Goal: Information Seeking & Learning: Learn about a topic

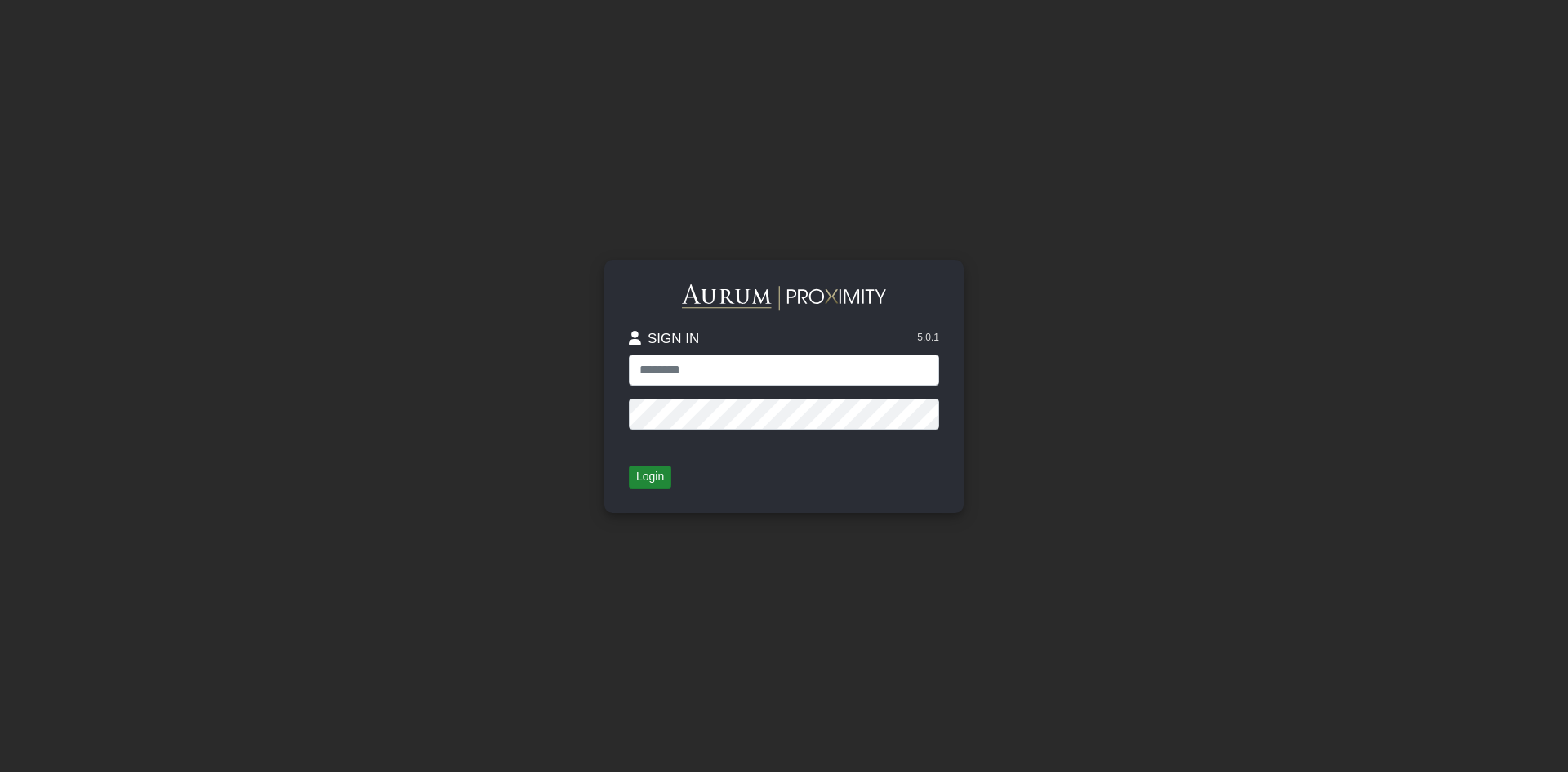
type input "**********"
click at [651, 474] on button "Login" at bounding box center [650, 477] width 43 height 23
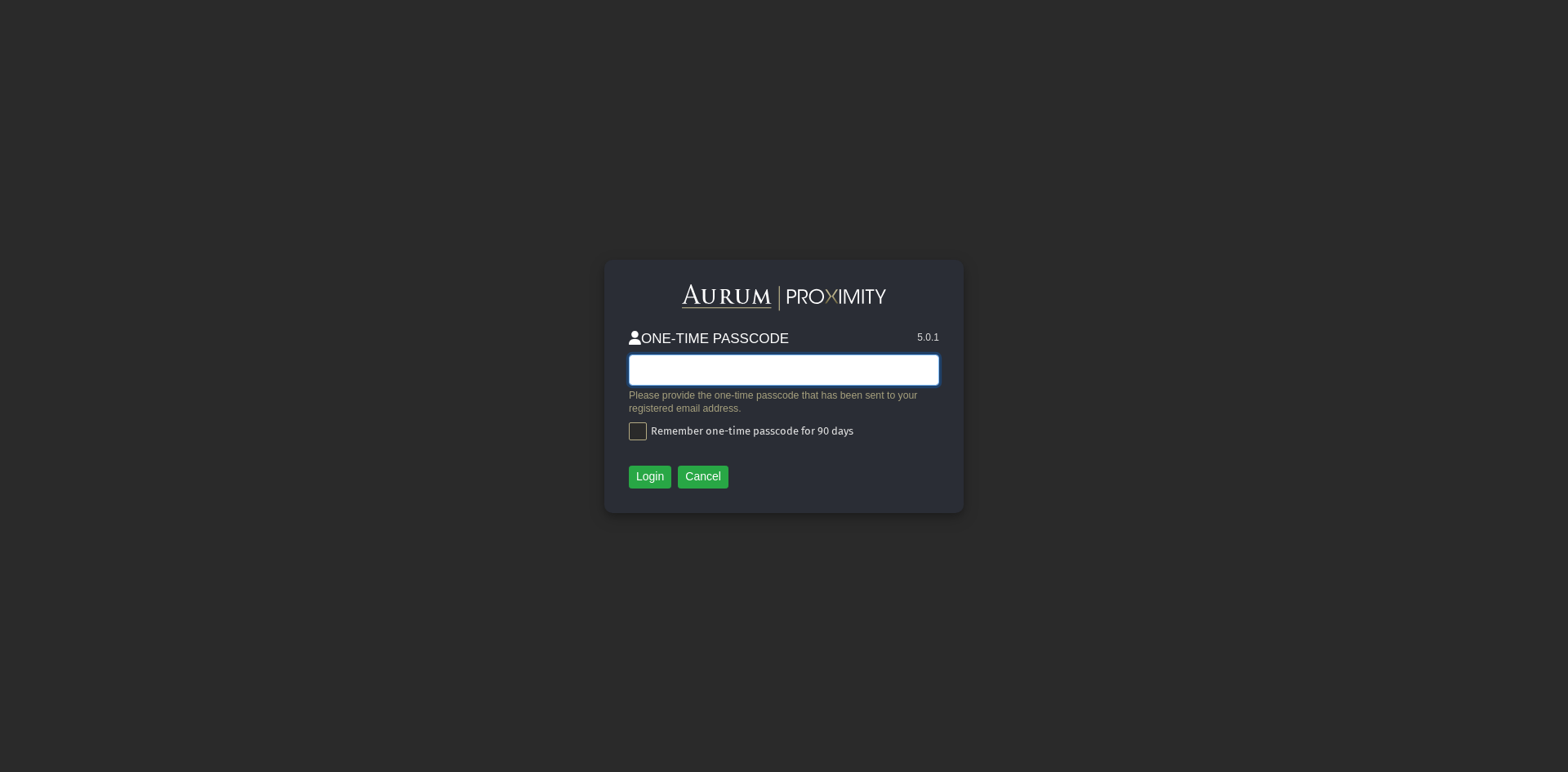
click at [745, 357] on input "text" at bounding box center [784, 370] width 311 height 31
click at [695, 375] on input "text" at bounding box center [784, 370] width 311 height 31
paste input "******"
type input "******"
click at [653, 473] on button "Login" at bounding box center [650, 477] width 43 height 23
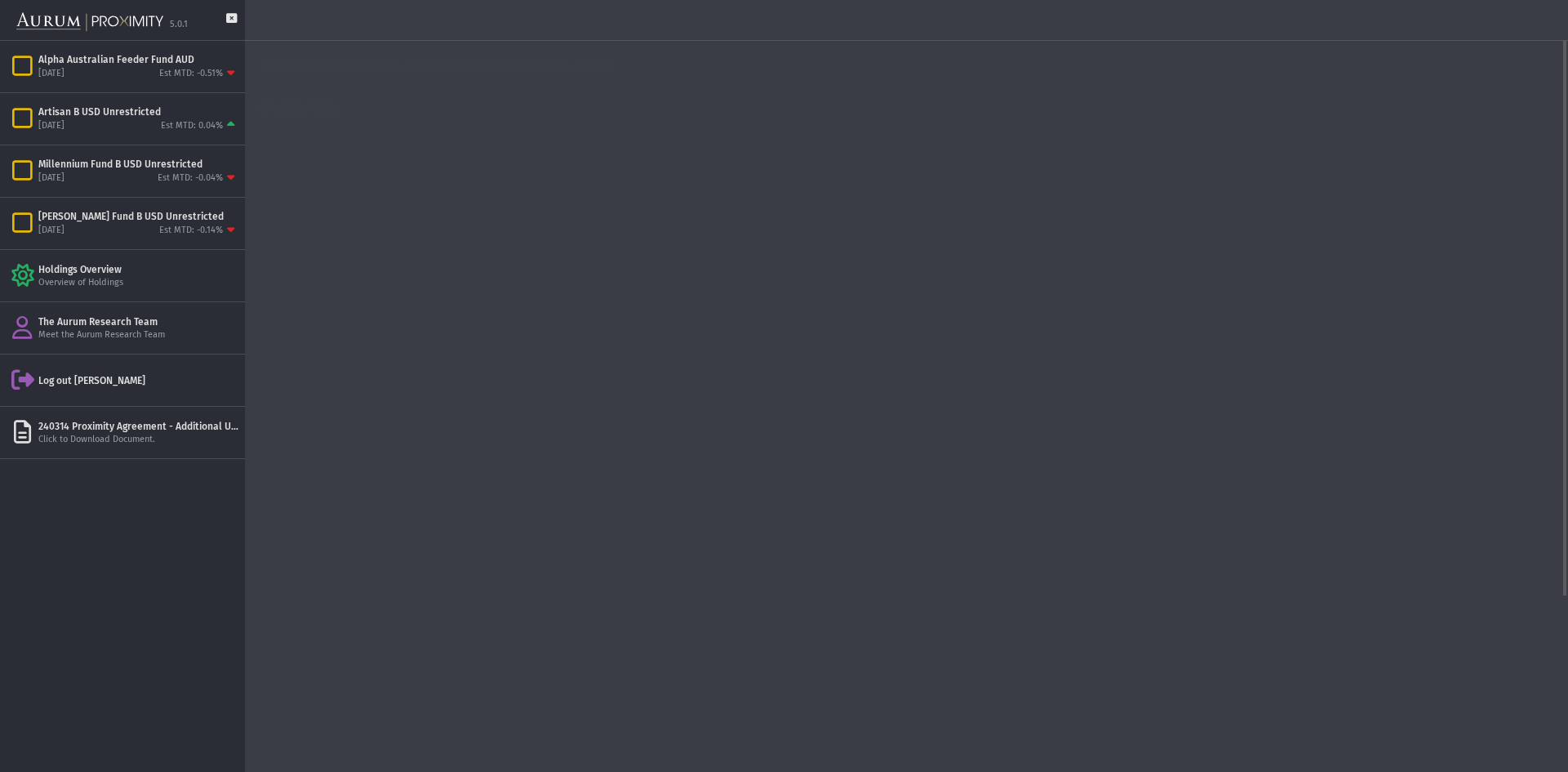
drag, startPoint x: 766, startPoint y: 378, endPoint x: 718, endPoint y: 366, distance: 49.5
click at [718, 366] on div "2.11% VOLATILITY" at bounding box center [788, 381] width 147 height 58
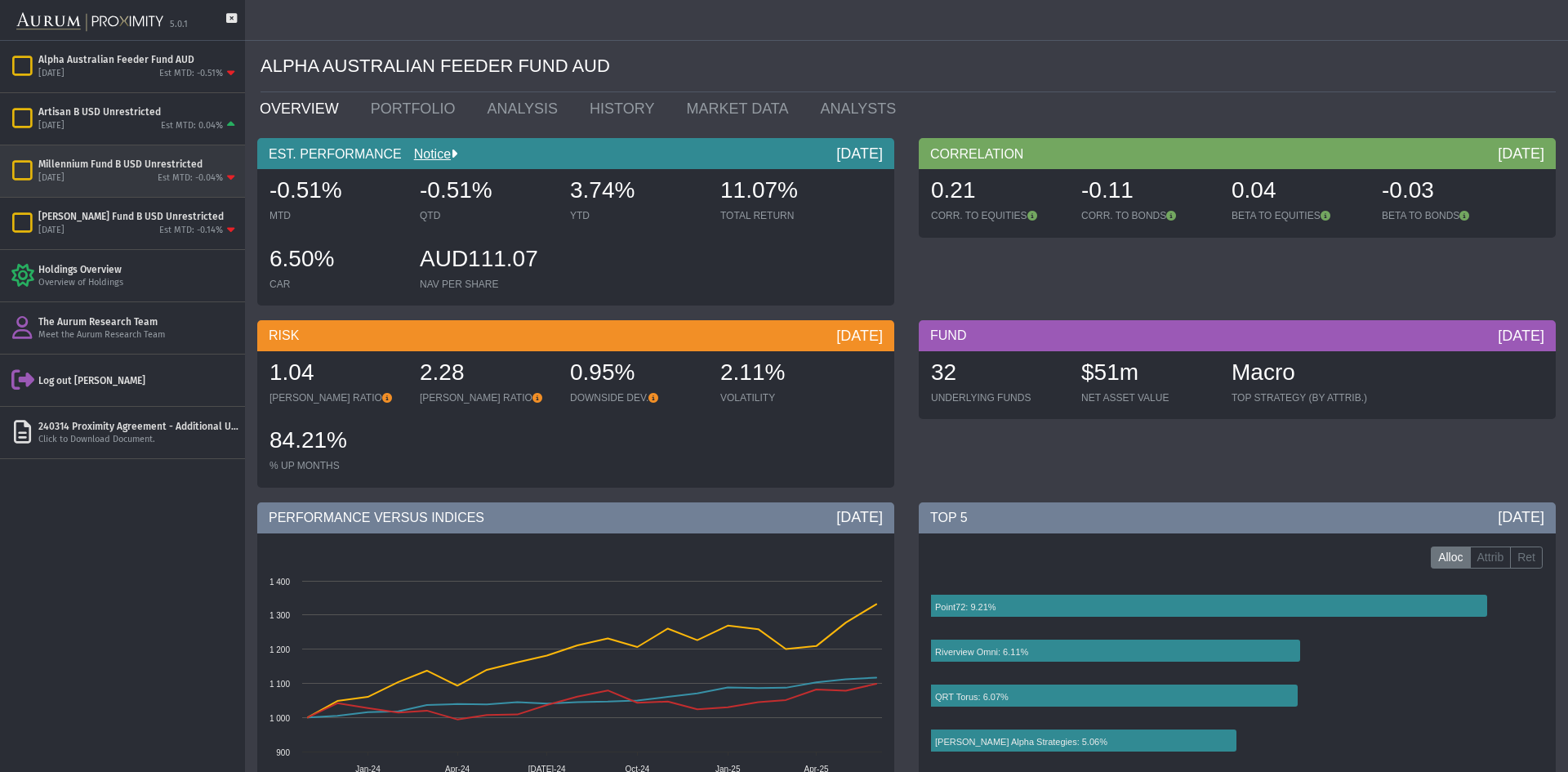
click at [89, 166] on div "Millennium Fund B USD Unrestricted" at bounding box center [138, 164] width 200 height 13
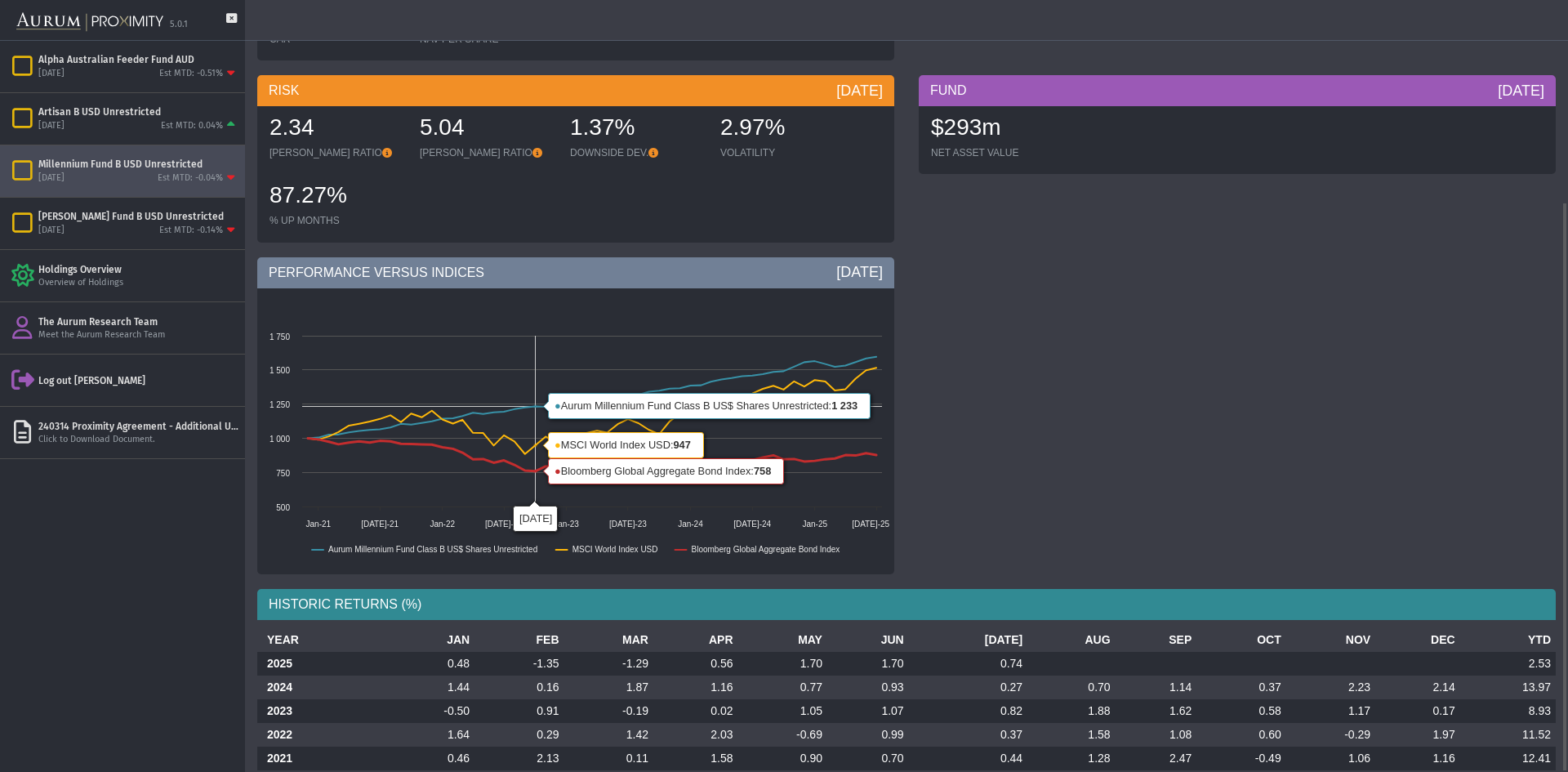
scroll to position [272, 0]
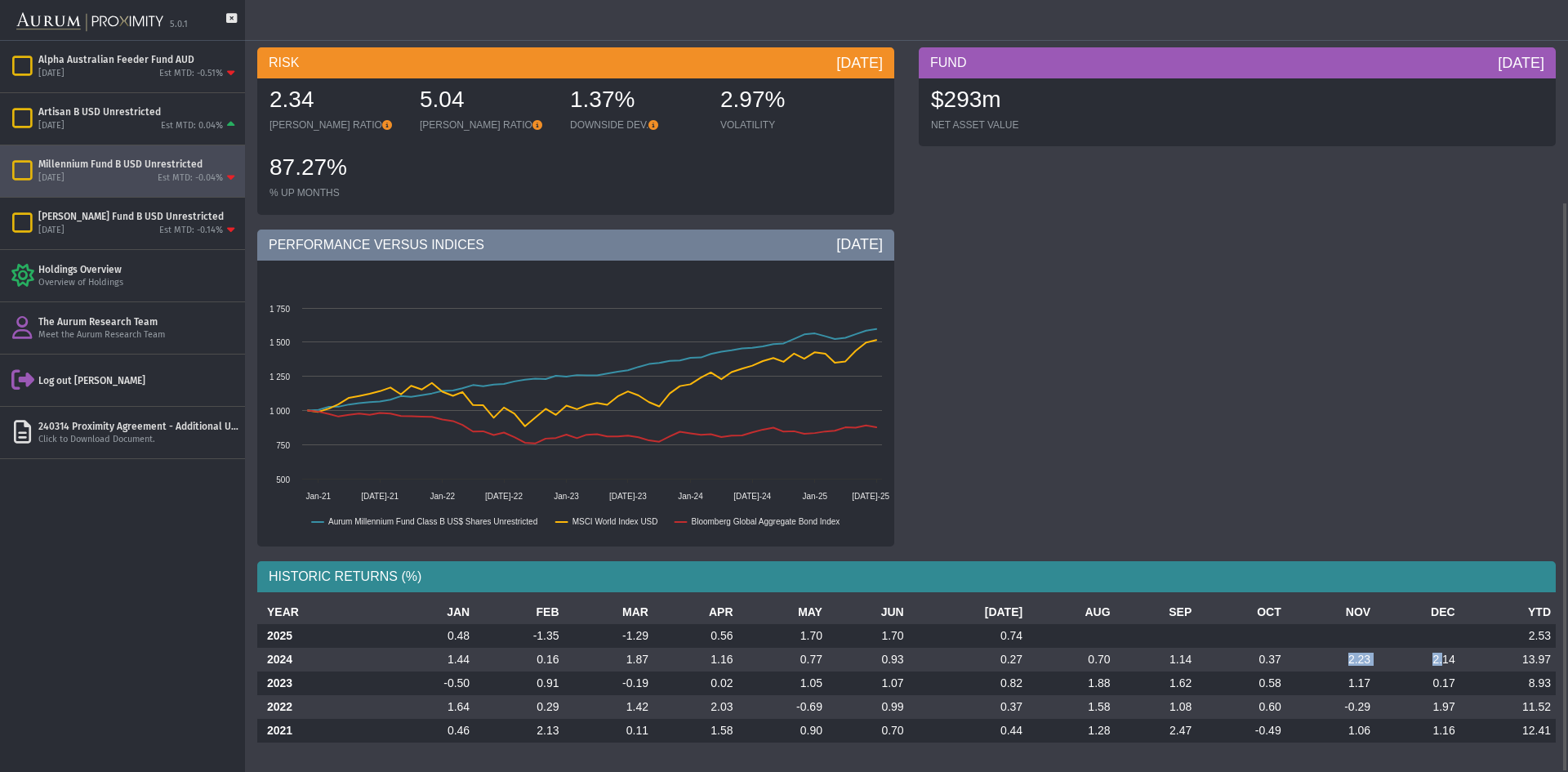
drag, startPoint x: 1442, startPoint y: 656, endPoint x: 1283, endPoint y: 657, distance: 159.0
click at [1283, 657] on tr "2024 1.44 0.16 1.87 1.16 0.77 0.93 0.27 0.70 1.14 0.37 2.23 2.14 13.97" at bounding box center [907, 659] width 1299 height 24
click at [1463, 652] on td "13.97" at bounding box center [1508, 659] width 95 height 24
drag, startPoint x: 1459, startPoint y: 657, endPoint x: 1389, endPoint y: 664, distance: 70.3
click at [1389, 664] on tr "2024 1.44 0.16 1.87 1.16 0.77 0.93 0.27 0.70 1.14 0.37 2.23 2.14 13.97" at bounding box center [907, 659] width 1299 height 24
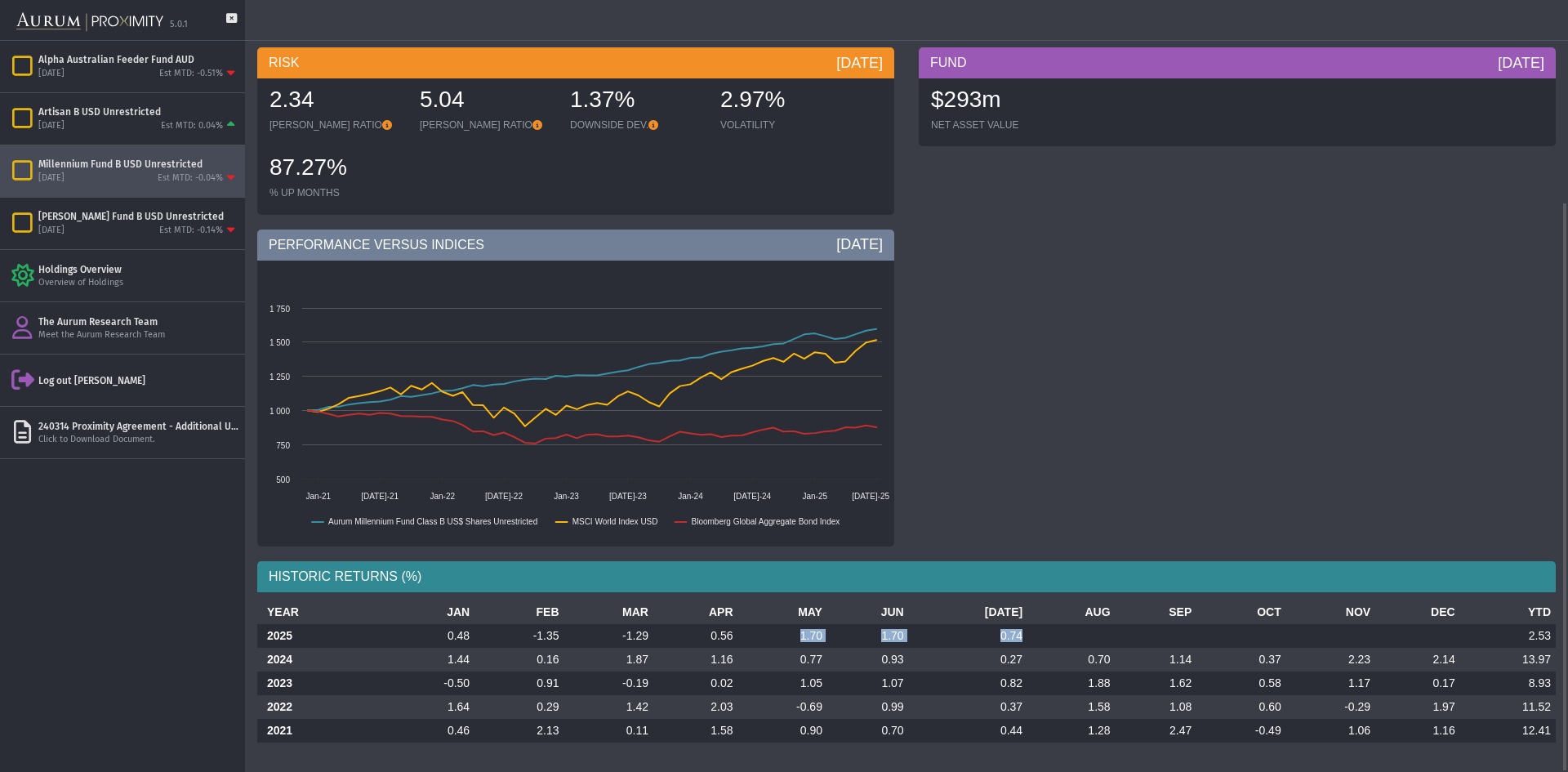
drag, startPoint x: 771, startPoint y: 629, endPoint x: 1075, endPoint y: 646, distance: 304.5
click at [1075, 646] on tr "2025 0.48 -1.35 -1.29 0.56 1.70 1.70 0.74 2.53" at bounding box center [907, 636] width 1299 height 24
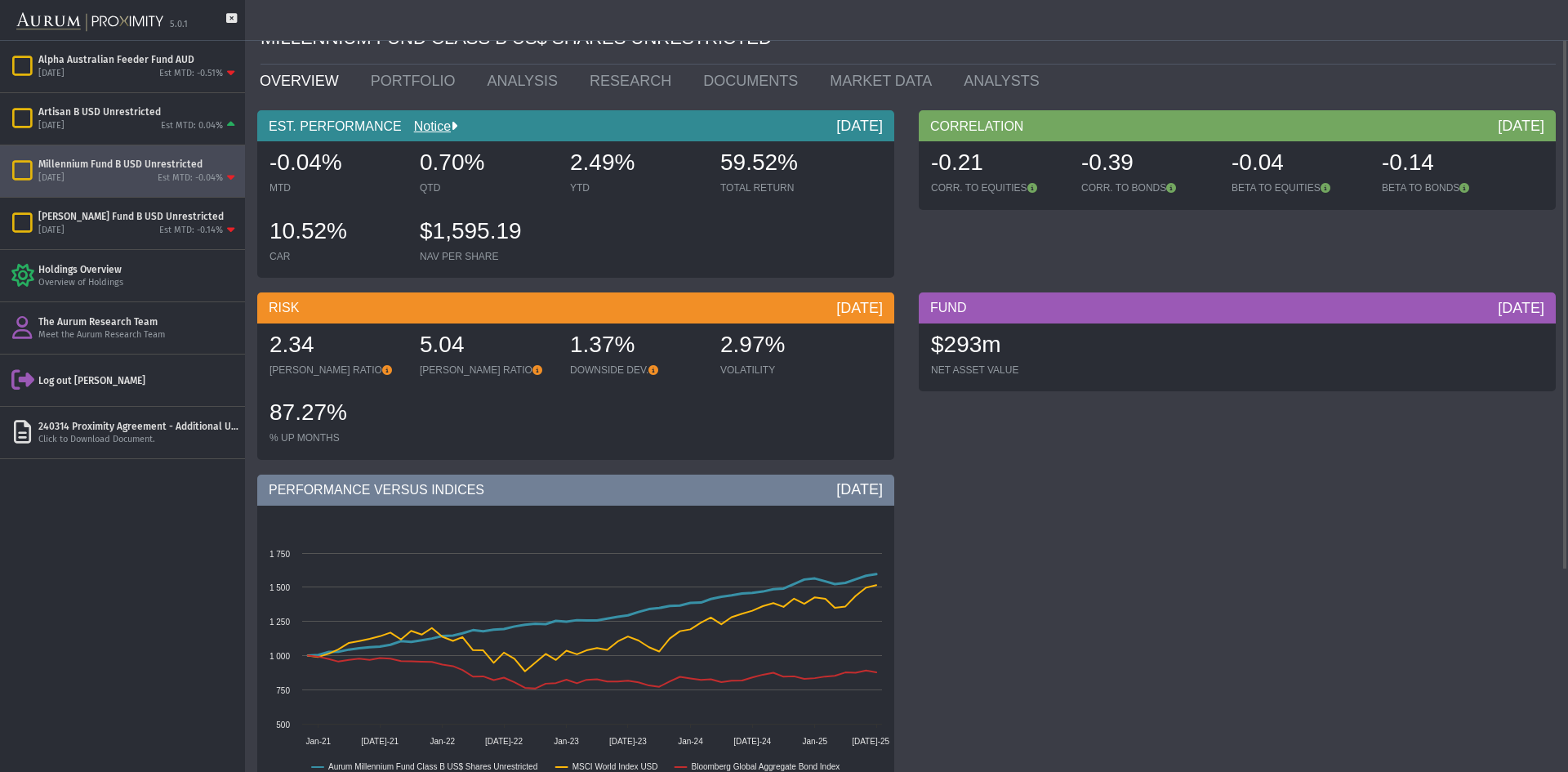
scroll to position [0, 0]
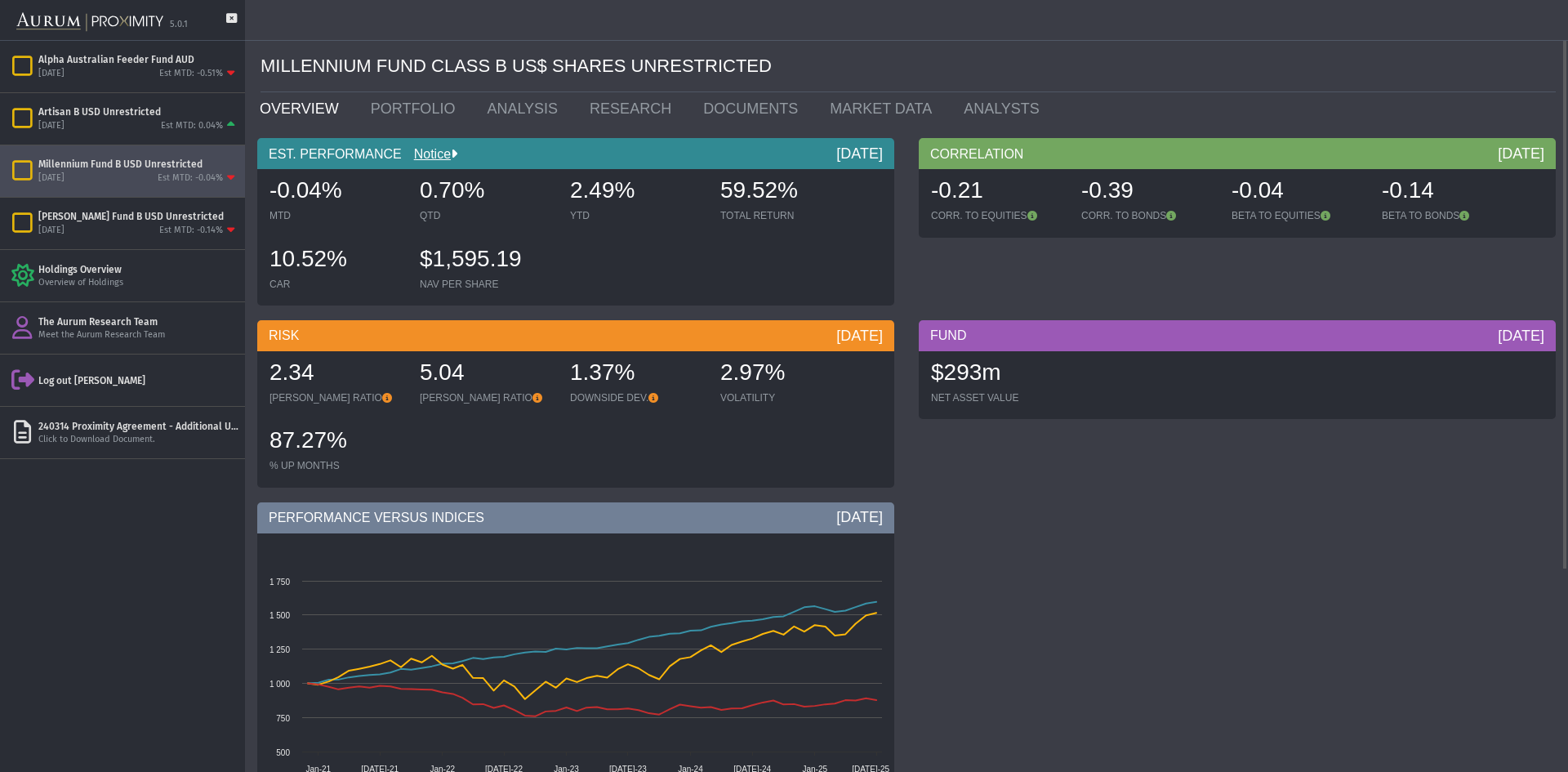
drag, startPoint x: 783, startPoint y: 378, endPoint x: 719, endPoint y: 368, distance: 64.8
click at [719, 368] on div "2.97% VOLATILITY" at bounding box center [788, 381] width 147 height 58
click at [846, 433] on div "2.34 [PERSON_NAME] RATIO 5.04 [PERSON_NAME] RATIO 1.37% DOWNSIDE DEV. 2.97% VOL…" at bounding box center [576, 420] width 629 height 136
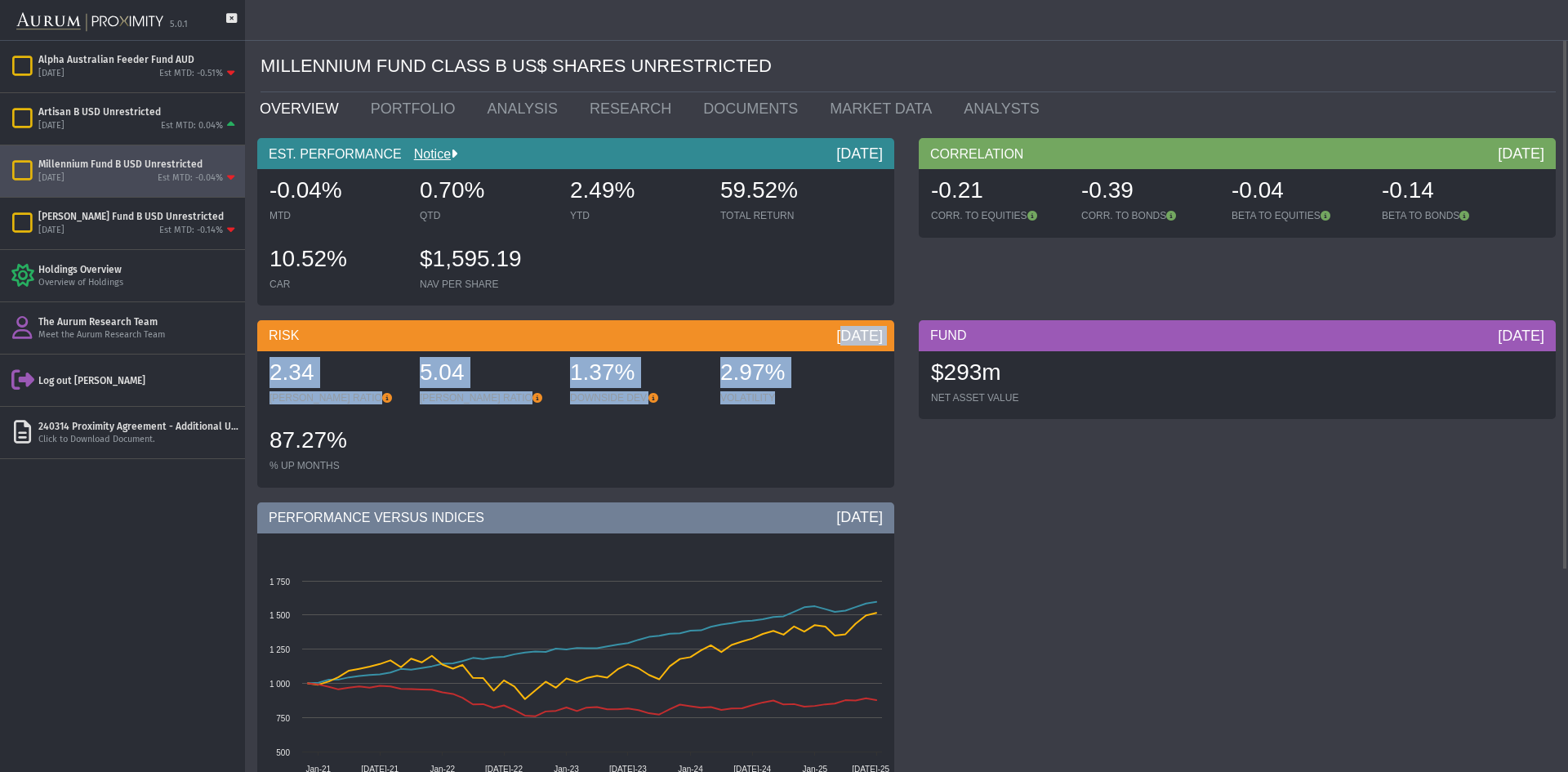
drag, startPoint x: 775, startPoint y: 410, endPoint x: 690, endPoint y: 349, distance: 104.6
click at [690, 349] on div "RISK [DATE] 2.34 [PERSON_NAME] RATIO 5.04 [PERSON_NAME] RATIO 1.37% DOWNSIDE DE…" at bounding box center [576, 407] width 661 height 175
click at [743, 402] on div "VOLATILITY" at bounding box center [787, 398] width 134 height 13
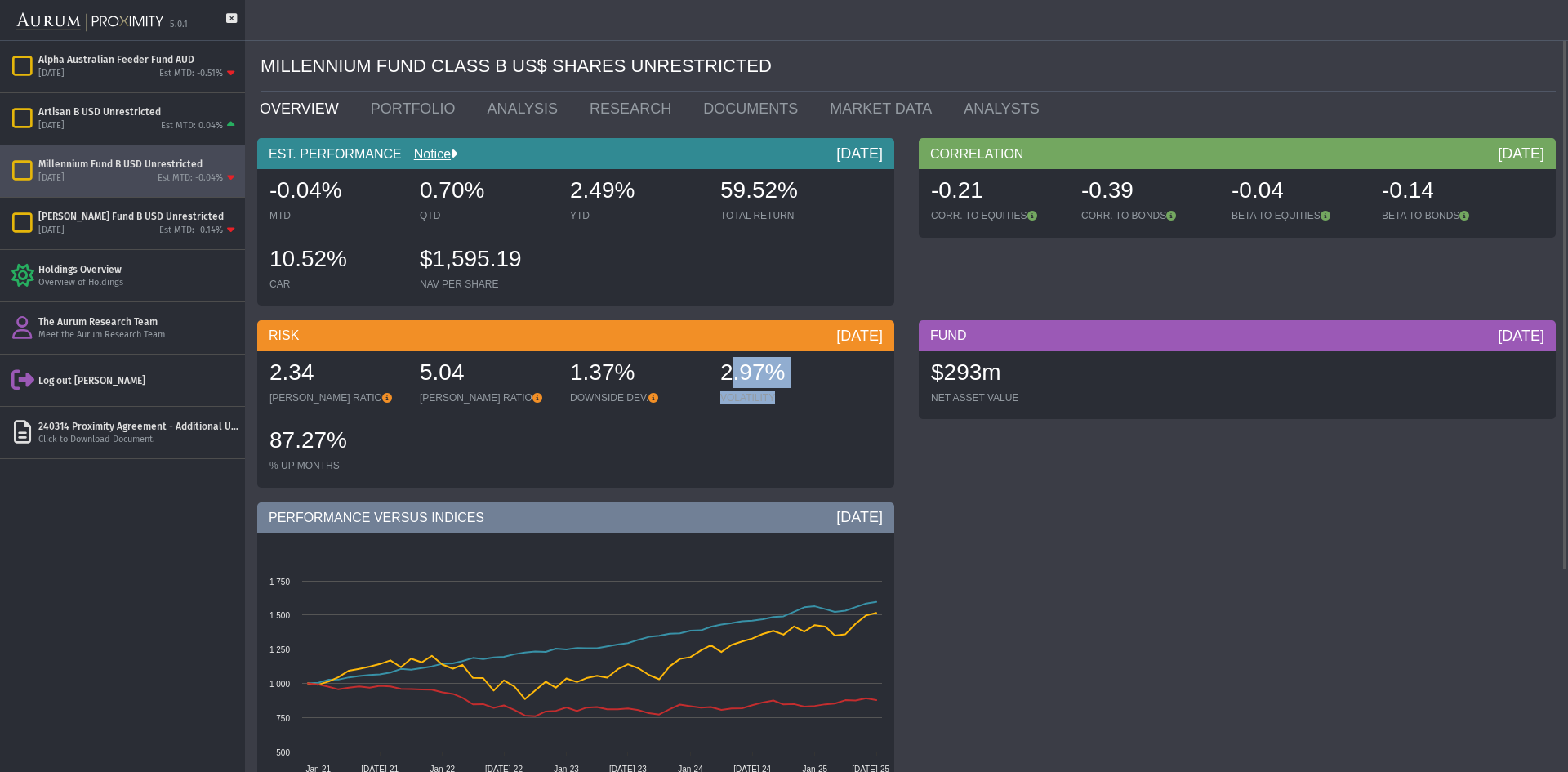
drag, startPoint x: 784, startPoint y: 403, endPoint x: 713, endPoint y: 366, distance: 80.1
click at [713, 366] on div "2.34 [PERSON_NAME] RATIO 5.04 [PERSON_NAME] RATIO 1.37% DOWNSIDE DEV. 2.97% VOL…" at bounding box center [576, 420] width 629 height 136
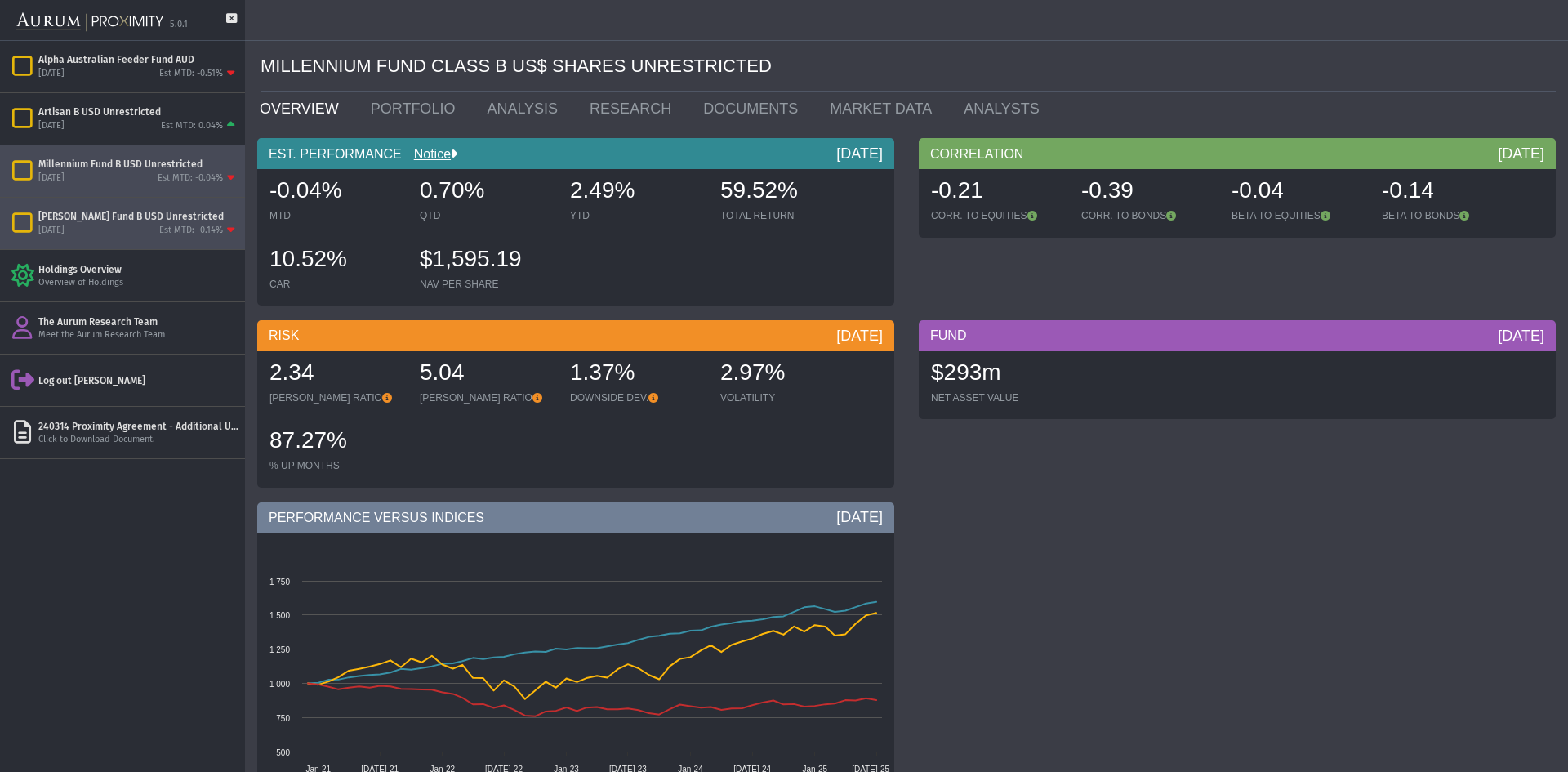
click at [58, 217] on div "[PERSON_NAME] Fund B USD Unrestricted" at bounding box center [138, 216] width 200 height 13
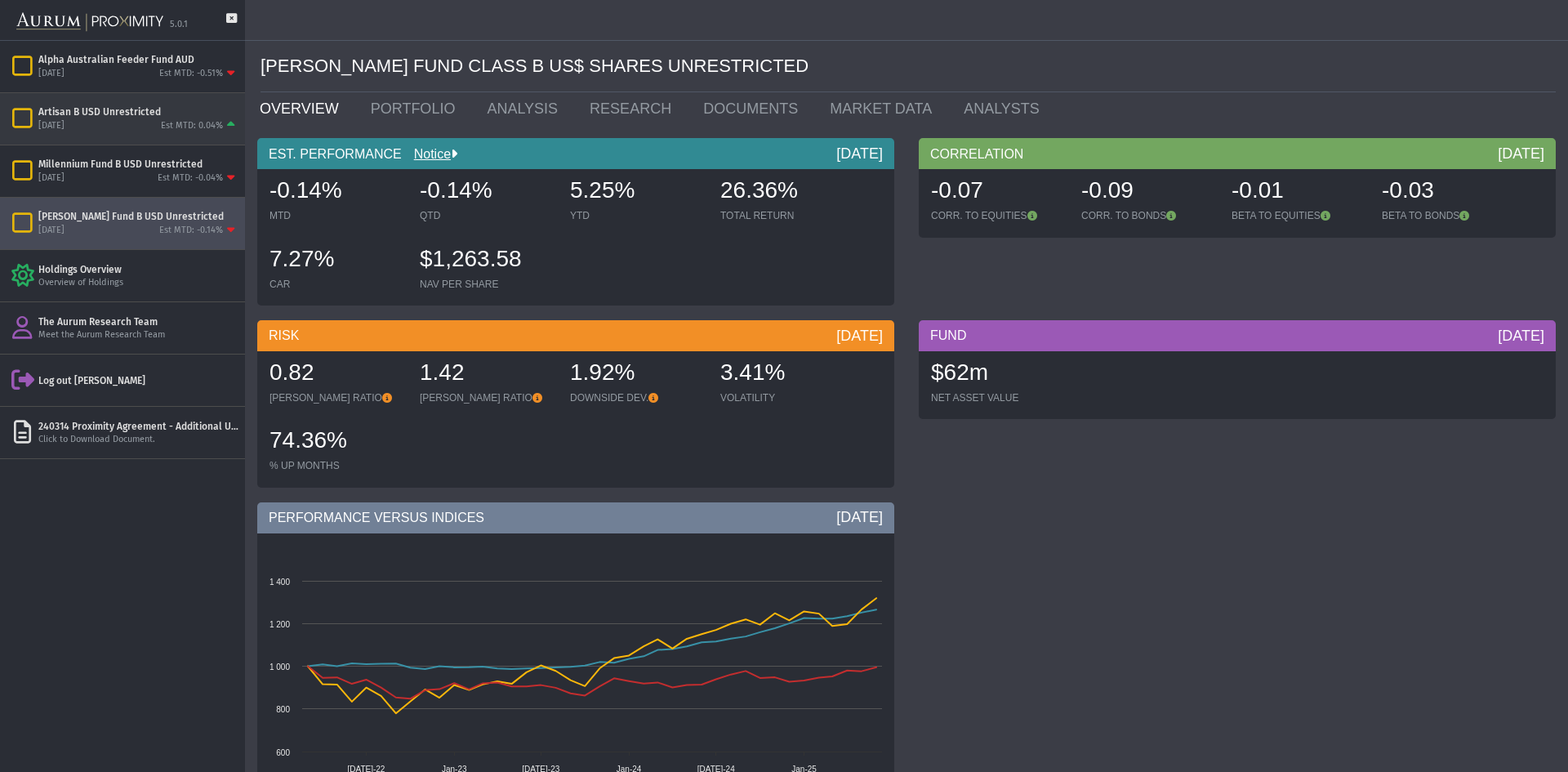
click at [81, 118] on div "[DATE] Est MTD: 0.04%" at bounding box center [138, 125] width 200 height 15
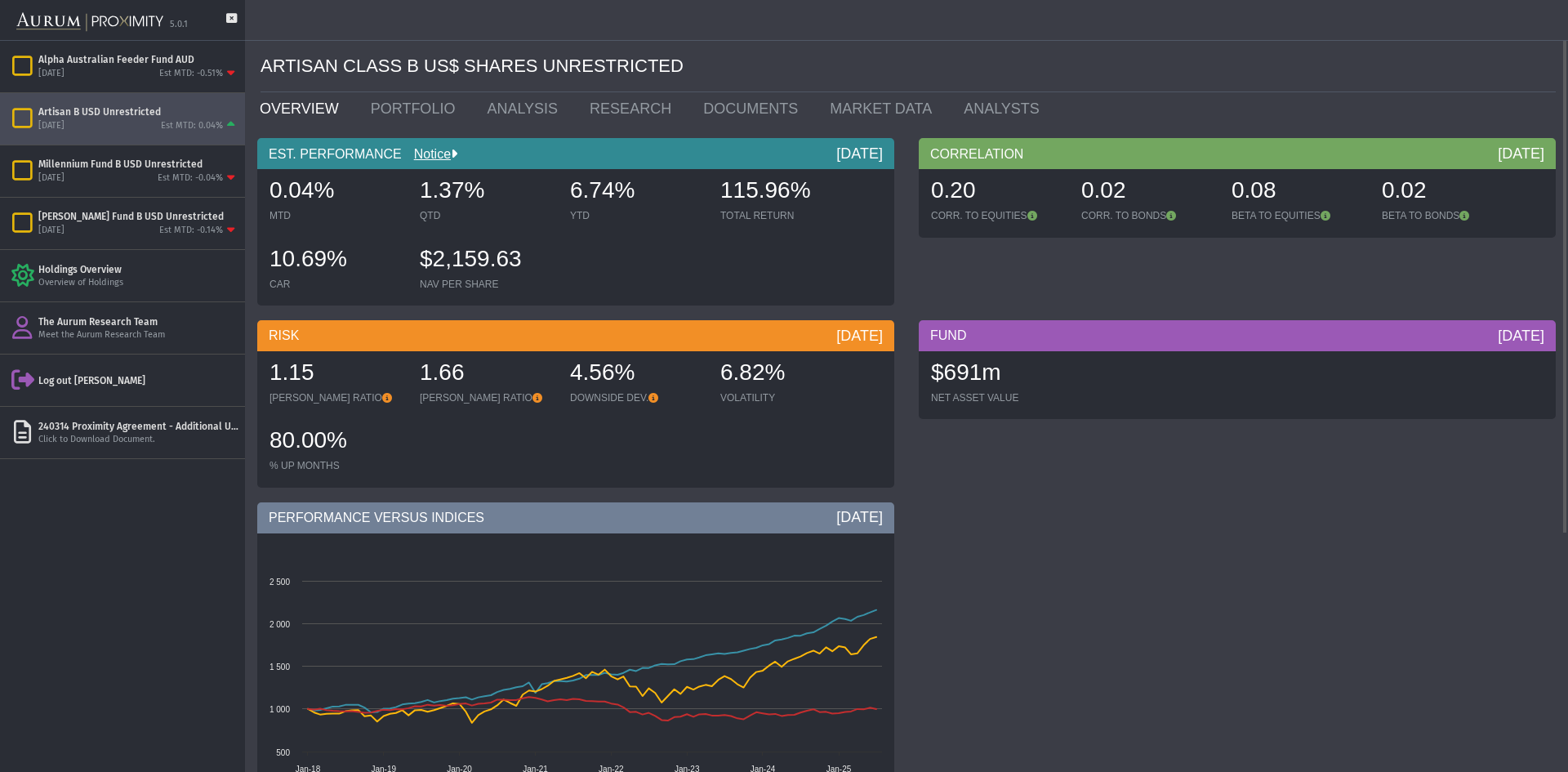
drag, startPoint x: 571, startPoint y: 193, endPoint x: 644, endPoint y: 192, distance: 73.0
click at [644, 192] on div "6.74%" at bounding box center [637, 192] width 134 height 35
